Goal: Check status: Check status

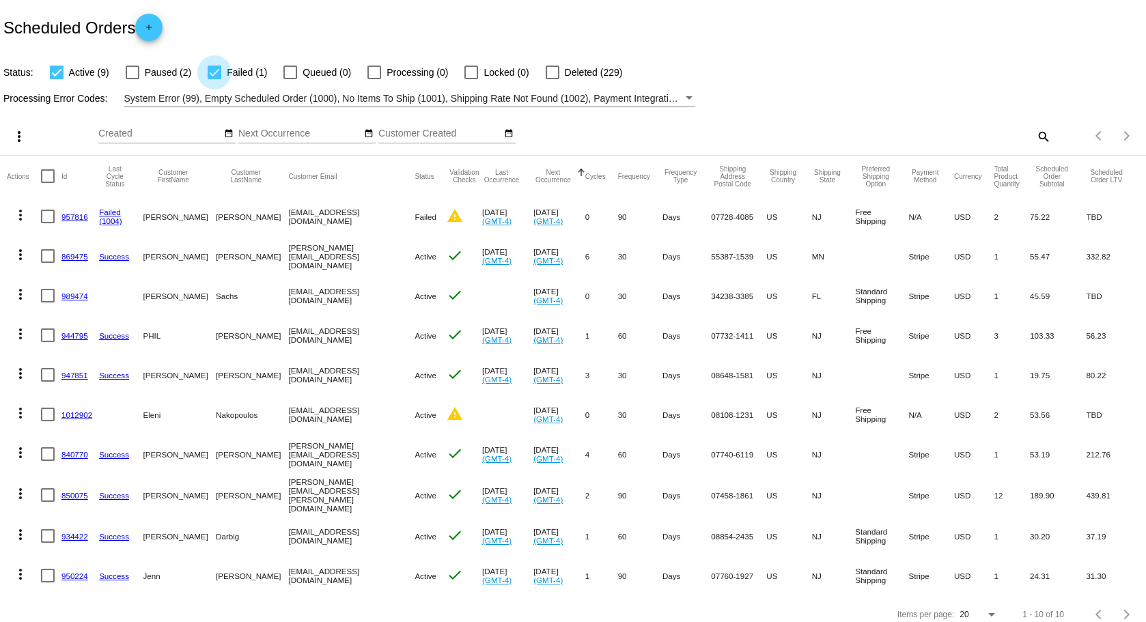
click at [213, 74] on div at bounding box center [215, 73] width 14 height 14
click at [214, 79] on input "Failed (1)" at bounding box center [214, 79] width 1 height 1
checkbox input "false"
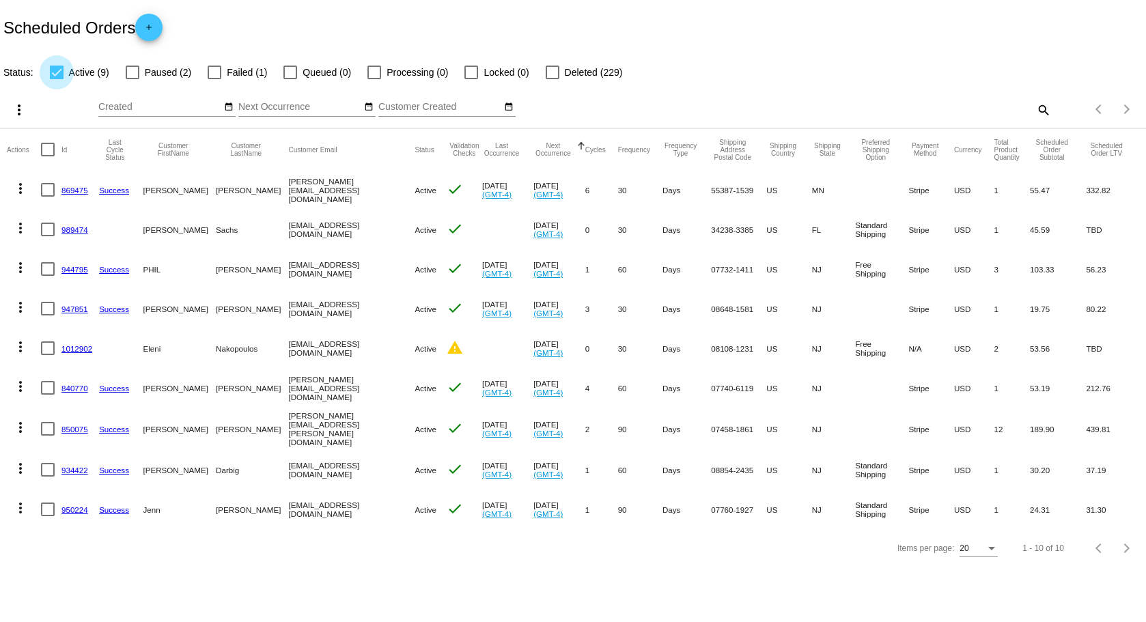
click at [55, 72] on div at bounding box center [57, 73] width 14 height 14
click at [56, 79] on input "Active (9)" at bounding box center [56, 79] width 1 height 1
checkbox input "false"
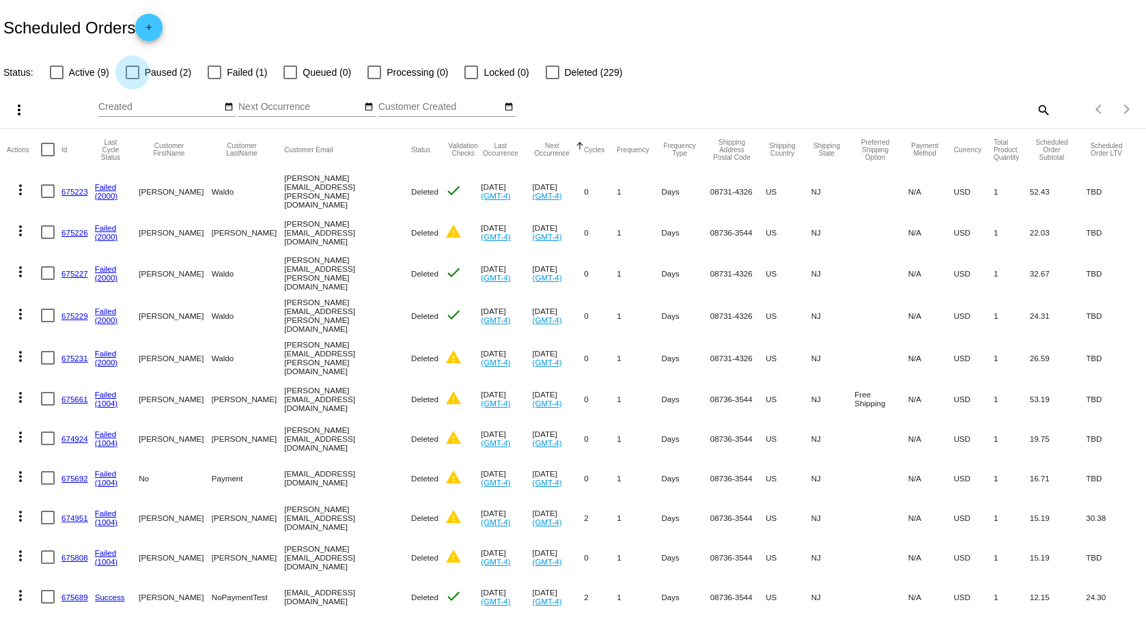
click at [131, 77] on div at bounding box center [133, 73] width 14 height 14
click at [132, 79] on input "Paused (2)" at bounding box center [132, 79] width 1 height 1
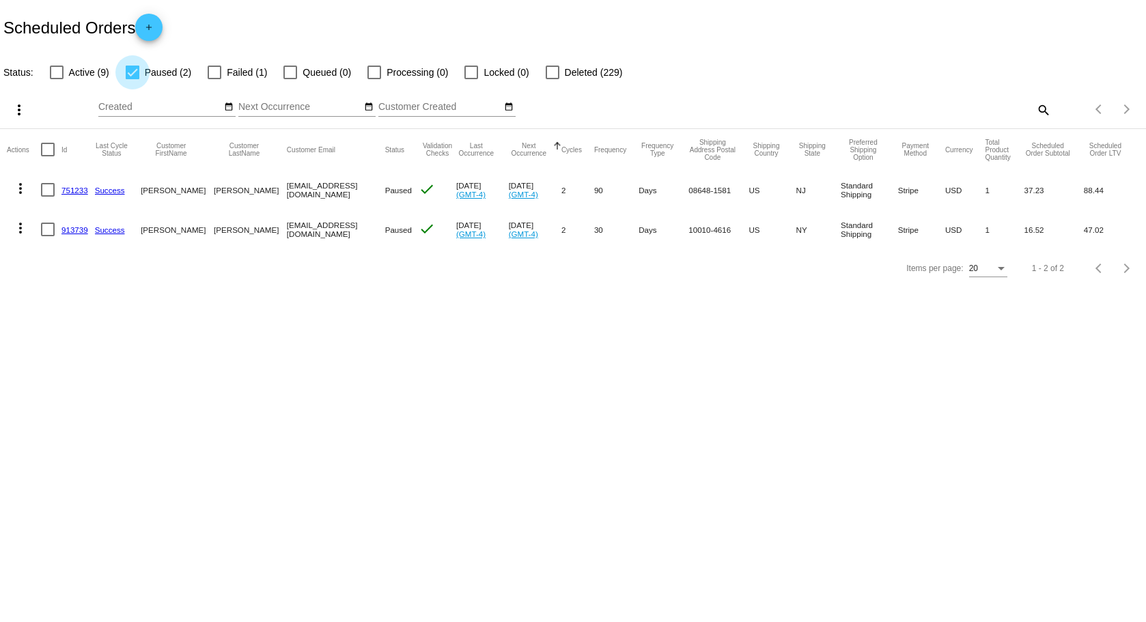
click at [134, 72] on div at bounding box center [133, 73] width 14 height 14
click at [132, 79] on input "Paused (2)" at bounding box center [132, 79] width 1 height 1
checkbox input "false"
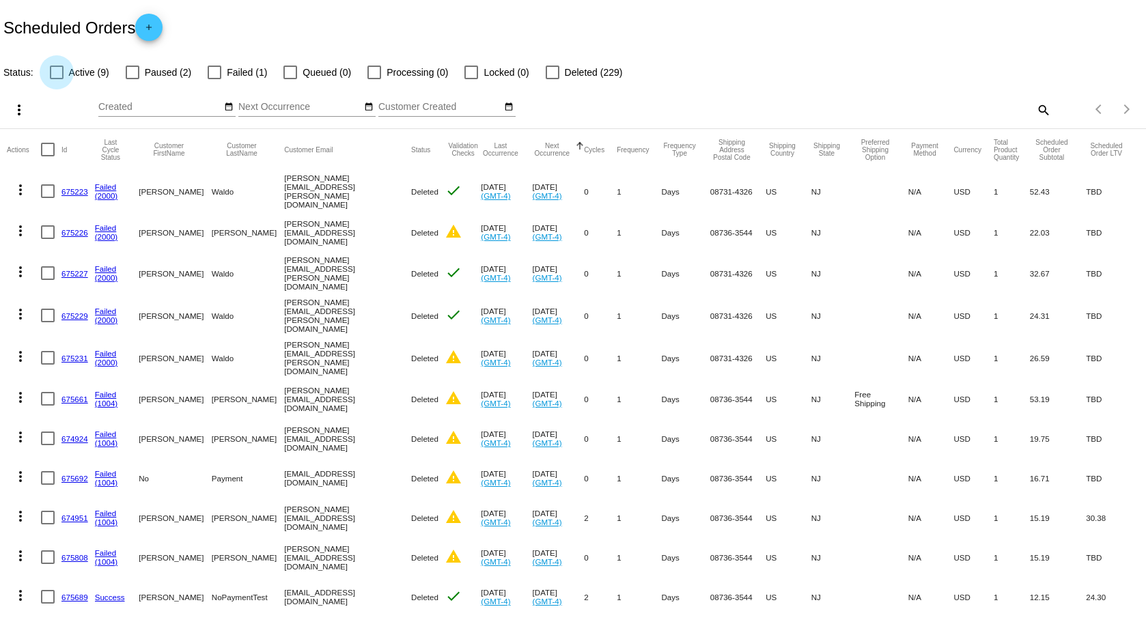
click at [61, 70] on div at bounding box center [57, 73] width 14 height 14
click at [57, 79] on input "Active (9)" at bounding box center [56, 79] width 1 height 1
checkbox input "true"
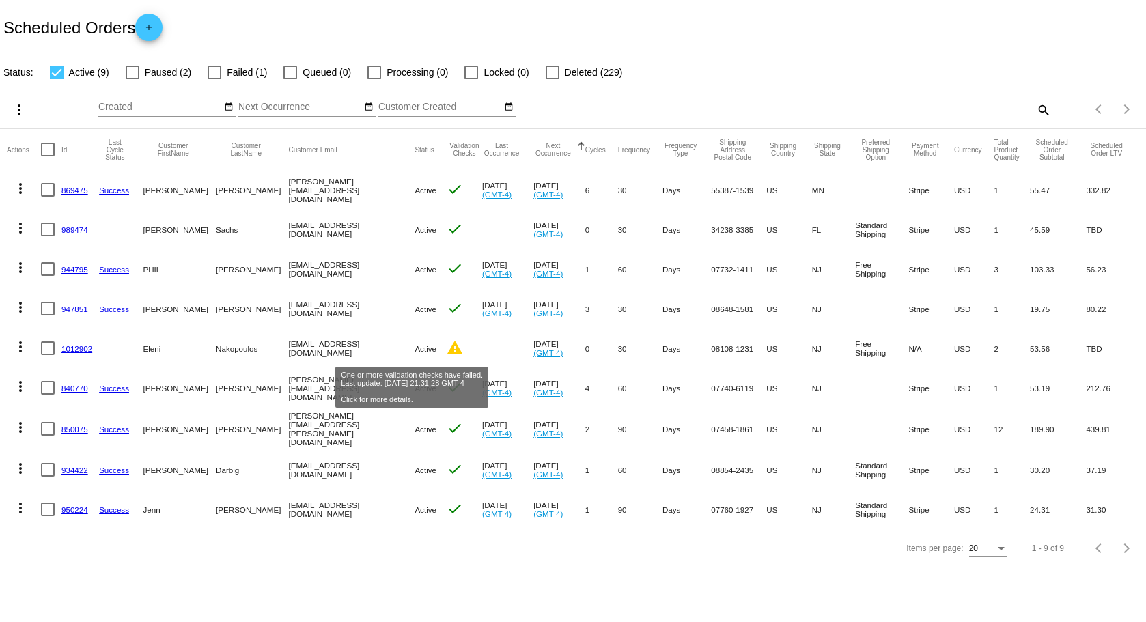
click at [447, 351] on mat-icon "warning" at bounding box center [455, 347] width 16 height 16
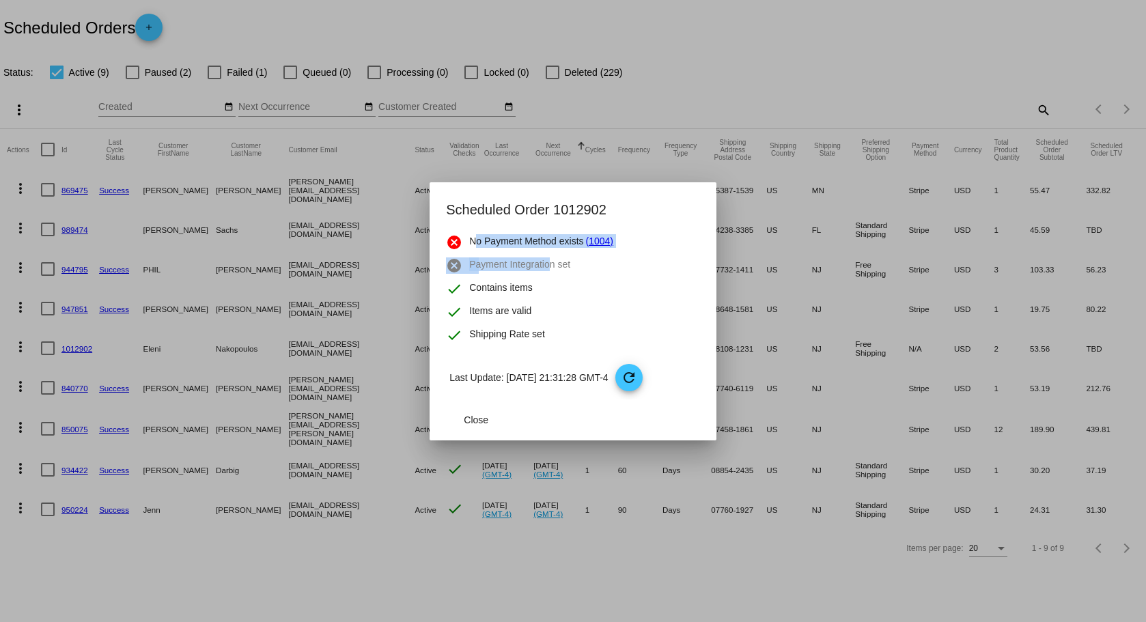
drag, startPoint x: 475, startPoint y: 240, endPoint x: 551, endPoint y: 251, distance: 76.5
click at [551, 251] on mat-dialog-content "cancel No Payment Method exists (1004) cancel Payment Integration set check Con…" at bounding box center [573, 316] width 287 height 165
click at [601, 266] on div "cancel Payment Integration set" at bounding box center [573, 265] width 254 height 16
click at [603, 242] on link "(1004)" at bounding box center [599, 242] width 27 height 16
click at [291, 305] on div at bounding box center [573, 311] width 1146 height 622
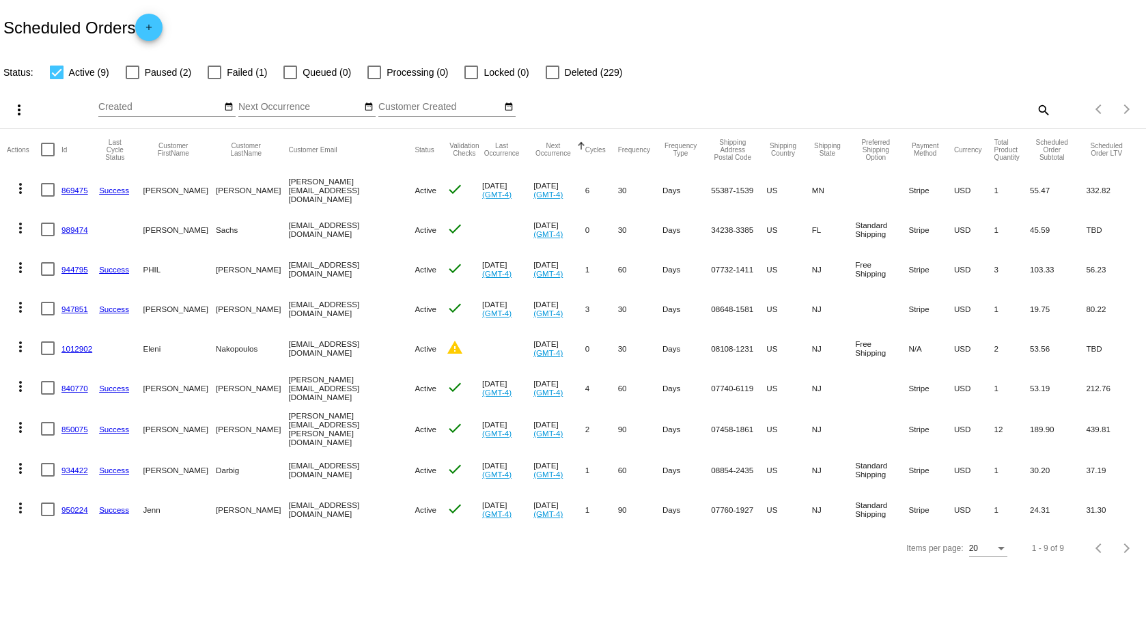
click at [79, 347] on link "1012902" at bounding box center [76, 348] width 31 height 9
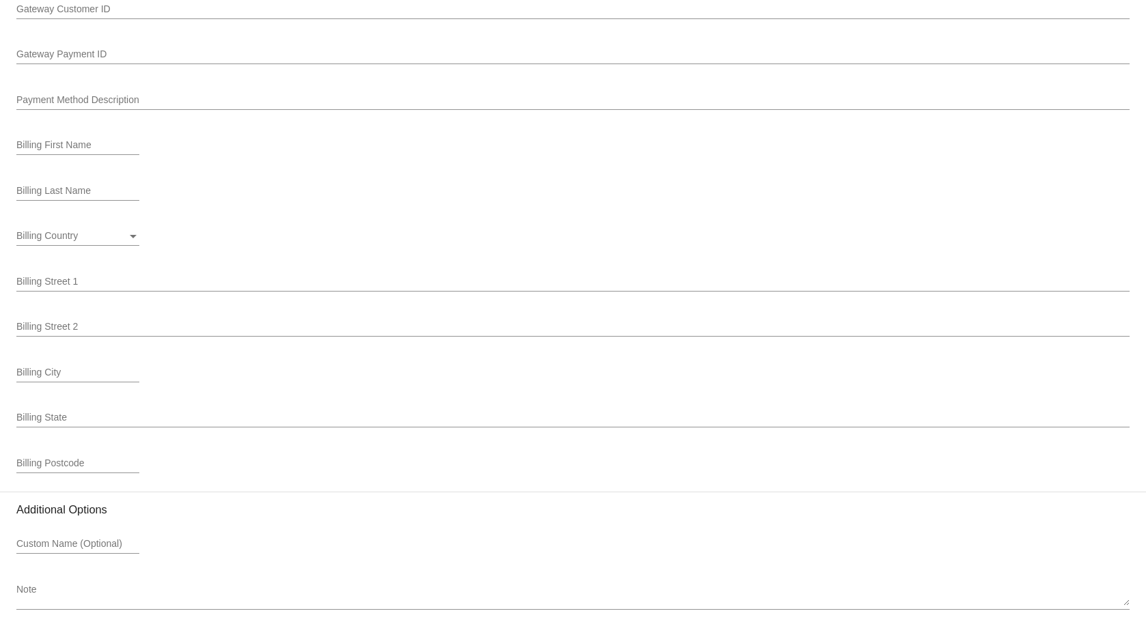
scroll to position [1494, 0]
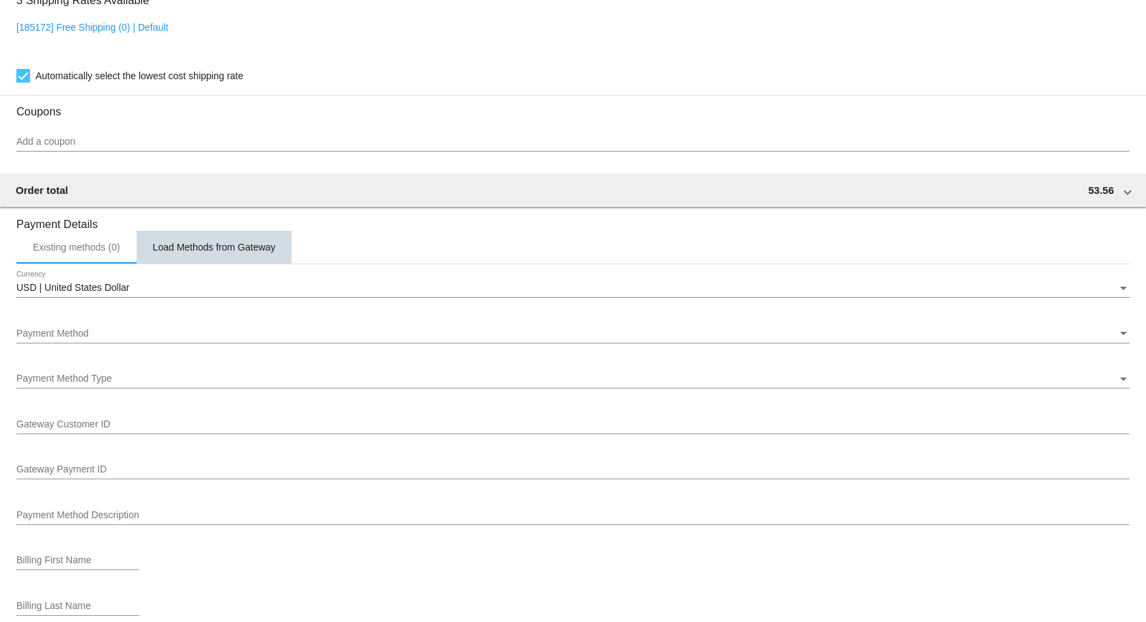
click at [249, 248] on div "Load Methods from Gateway" at bounding box center [214, 247] width 123 height 11
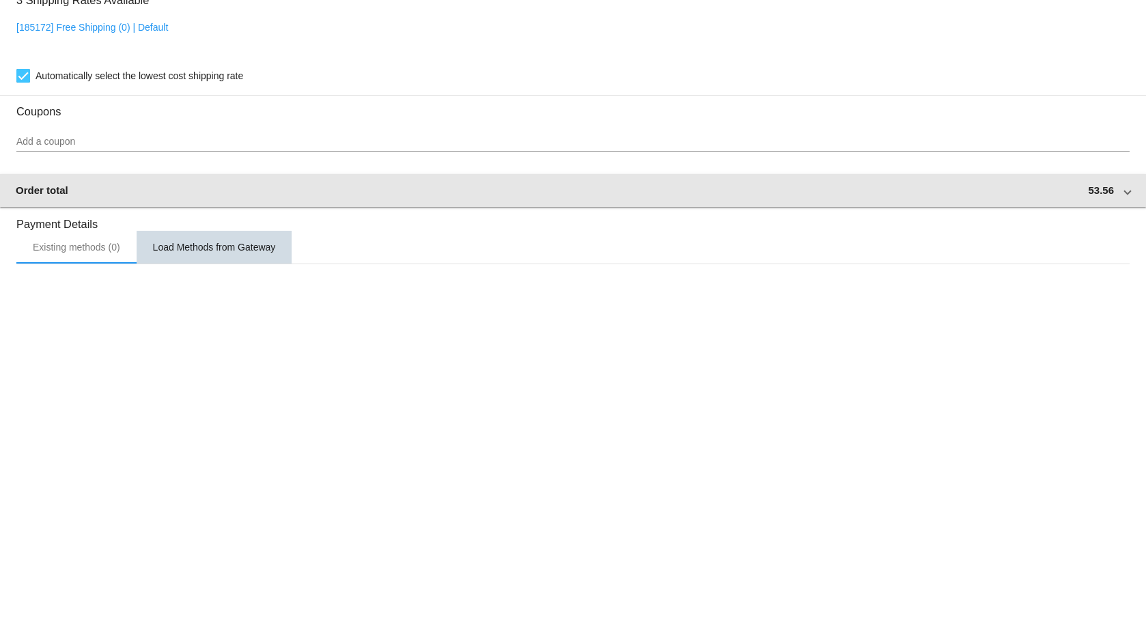
scroll to position [955, 0]
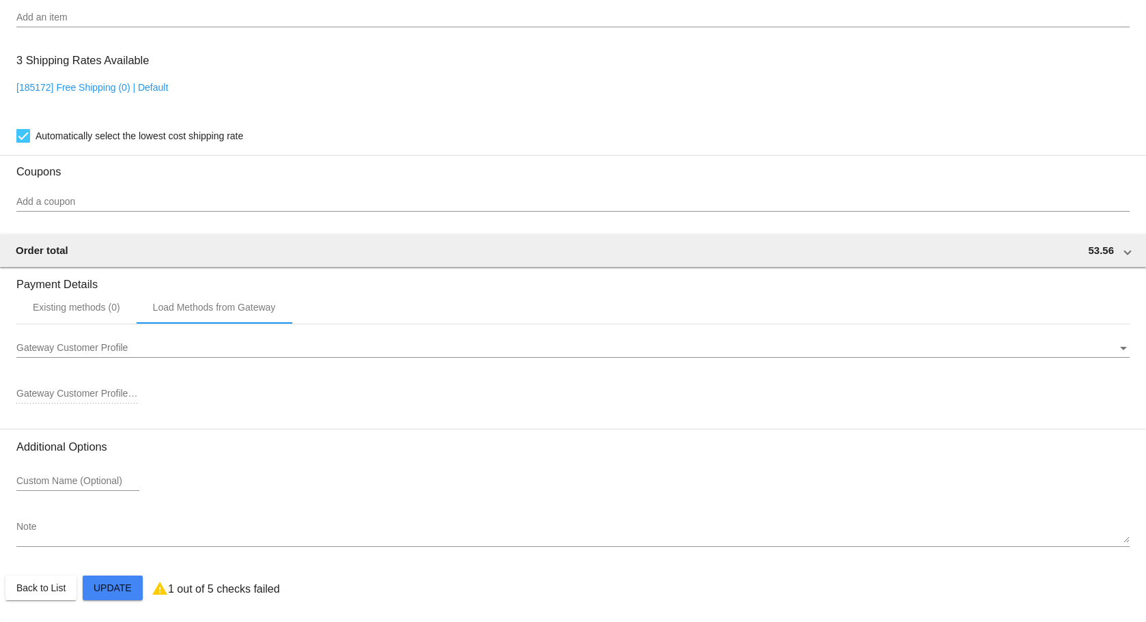
click at [118, 354] on div "Gateway Customer Profile Gateway Customer Profile" at bounding box center [572, 344] width 1113 height 27
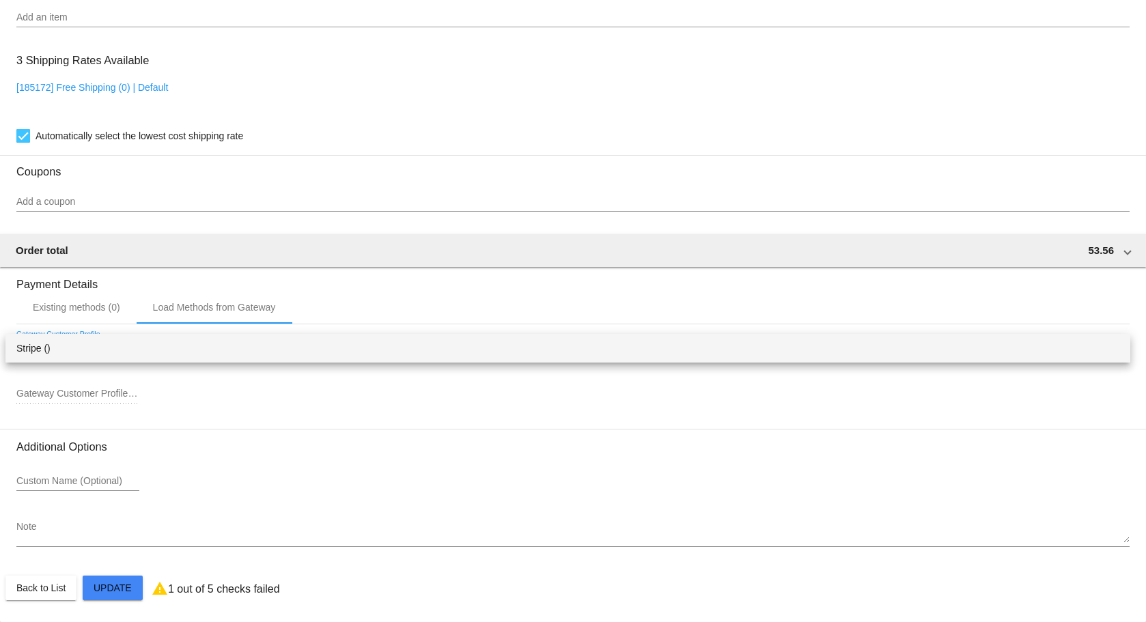
click at [61, 342] on span "Stripe ()" at bounding box center [567, 348] width 1103 height 29
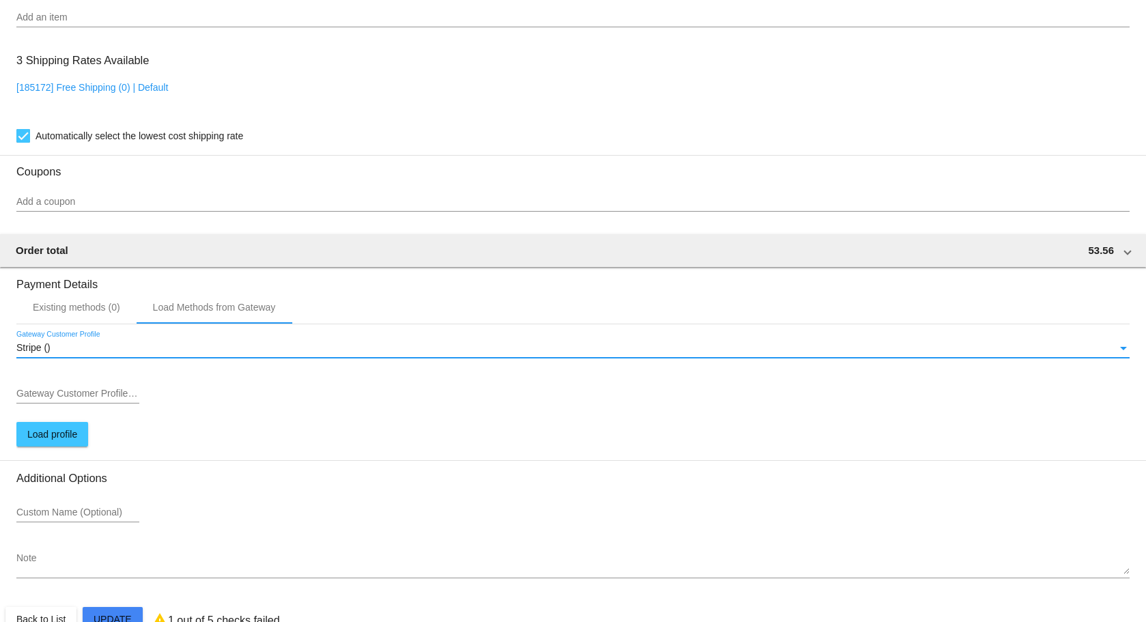
click at [78, 397] on input "Gateway Customer Profile ID" at bounding box center [77, 394] width 123 height 11
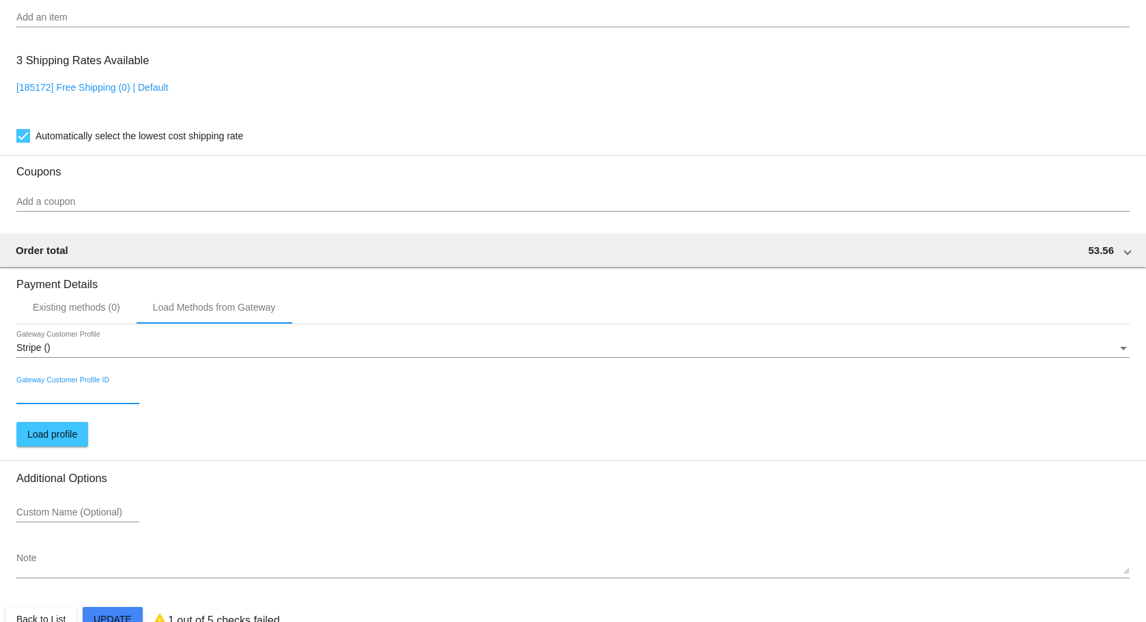
click at [78, 397] on input "Gateway Customer Profile ID" at bounding box center [77, 394] width 123 height 11
click at [83, 307] on div "Existing methods (0)" at bounding box center [76, 307] width 87 height 11
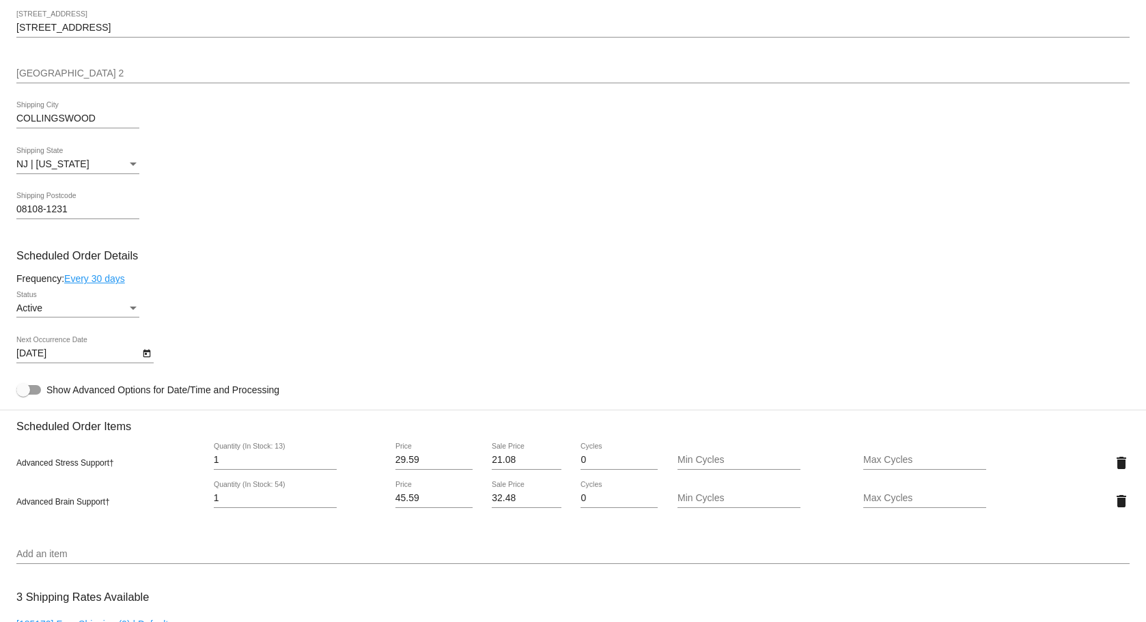
scroll to position [409, 0]
